Goal: Consume media (video, audio)

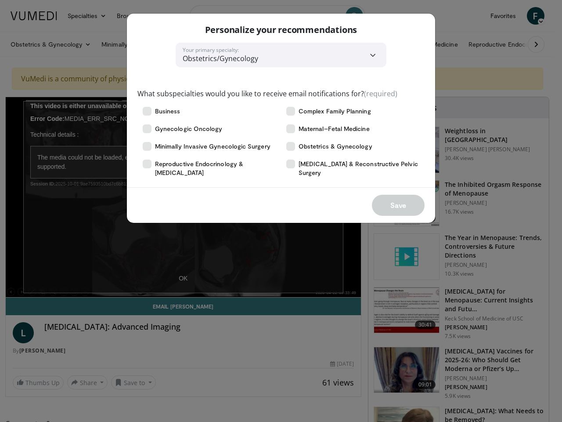
click at [281, 211] on div "Save" at bounding box center [281, 205] width 308 height 36
click at [281, 118] on div "Complex Family Planning" at bounding box center [353, 111] width 144 height 18
